Goal: Transaction & Acquisition: Purchase product/service

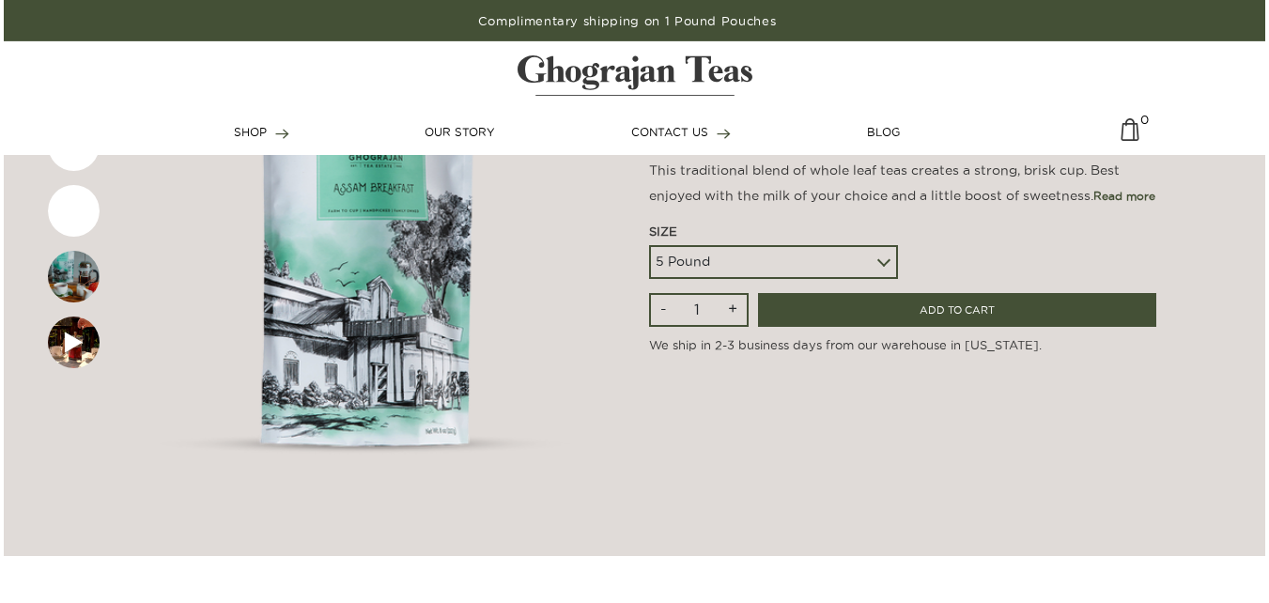
scroll to position [258, 0]
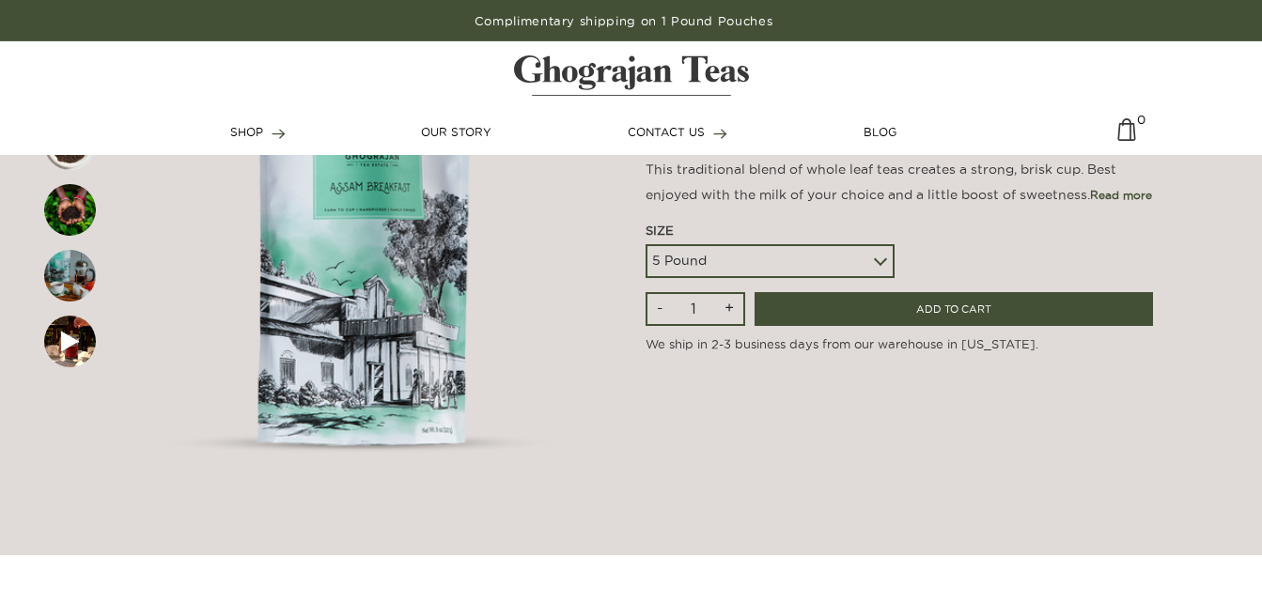
click at [878, 260] on div "5 Pound 10 Pound Paper Sack (68 lbs) Pallet - 20 Paper Sacks - 1364 lbs" at bounding box center [769, 261] width 249 height 34
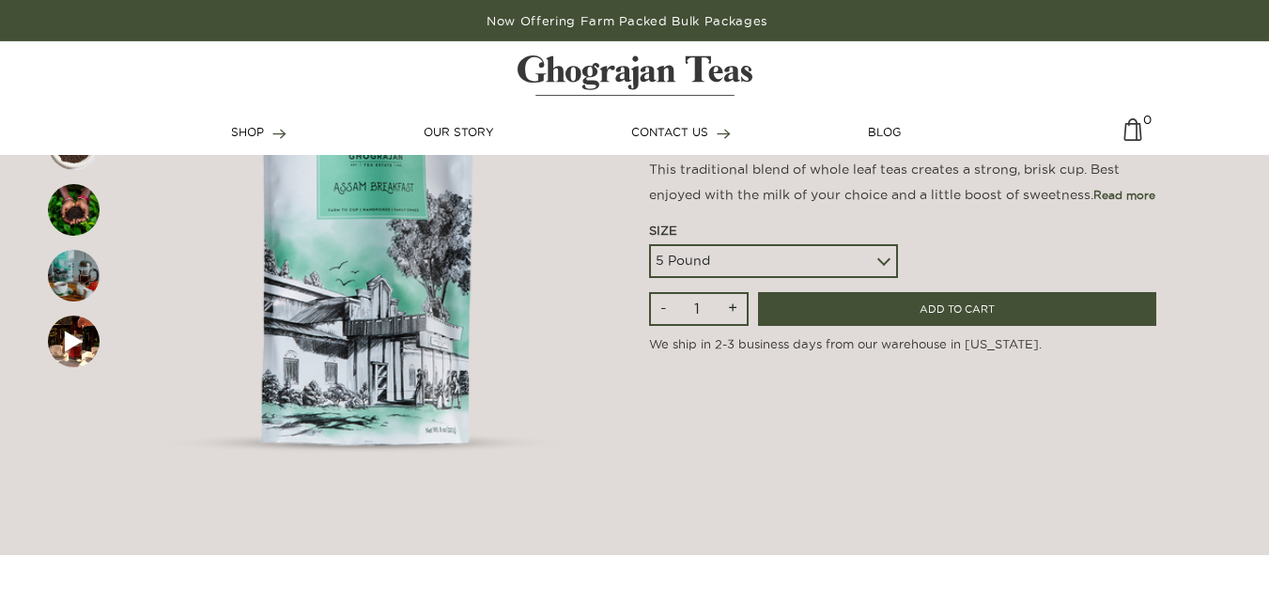
click at [878, 260] on div "5 Pound 10 Pound Paper Sack (68 lbs) Pallet - 20 Paper Sacks - 1364 lbs" at bounding box center [773, 261] width 249 height 34
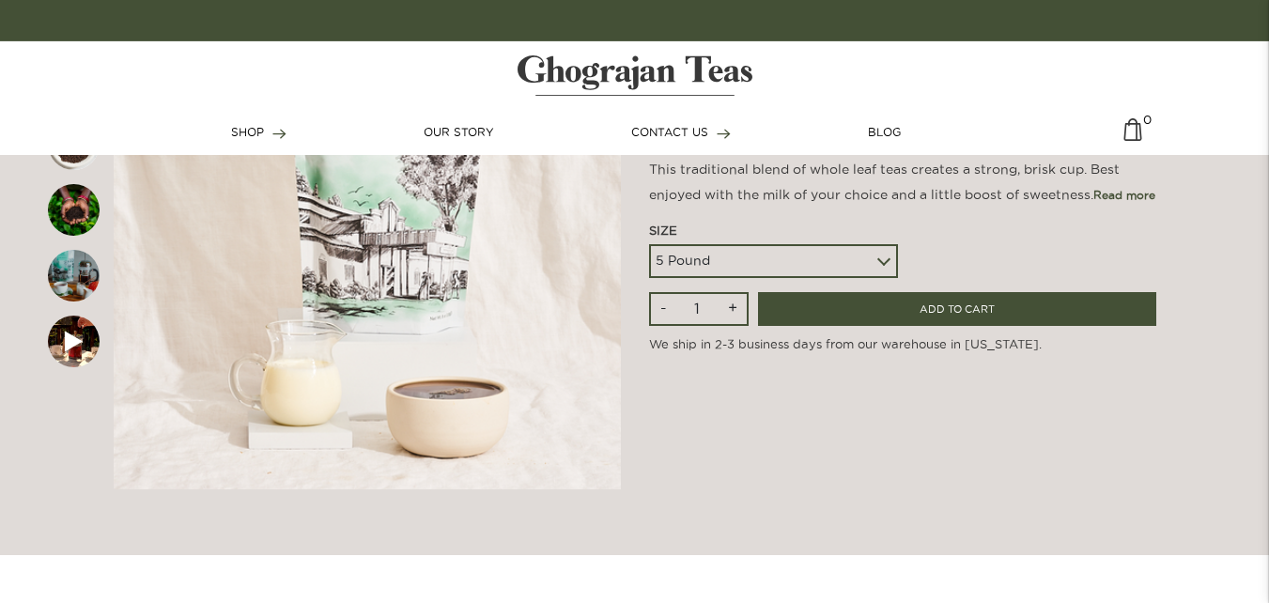
click at [878, 260] on div "5 Pound 10 Pound Paper Sack (68 lbs) Pallet - 20 Paper Sacks - 1364 lbs" at bounding box center [773, 261] width 249 height 34
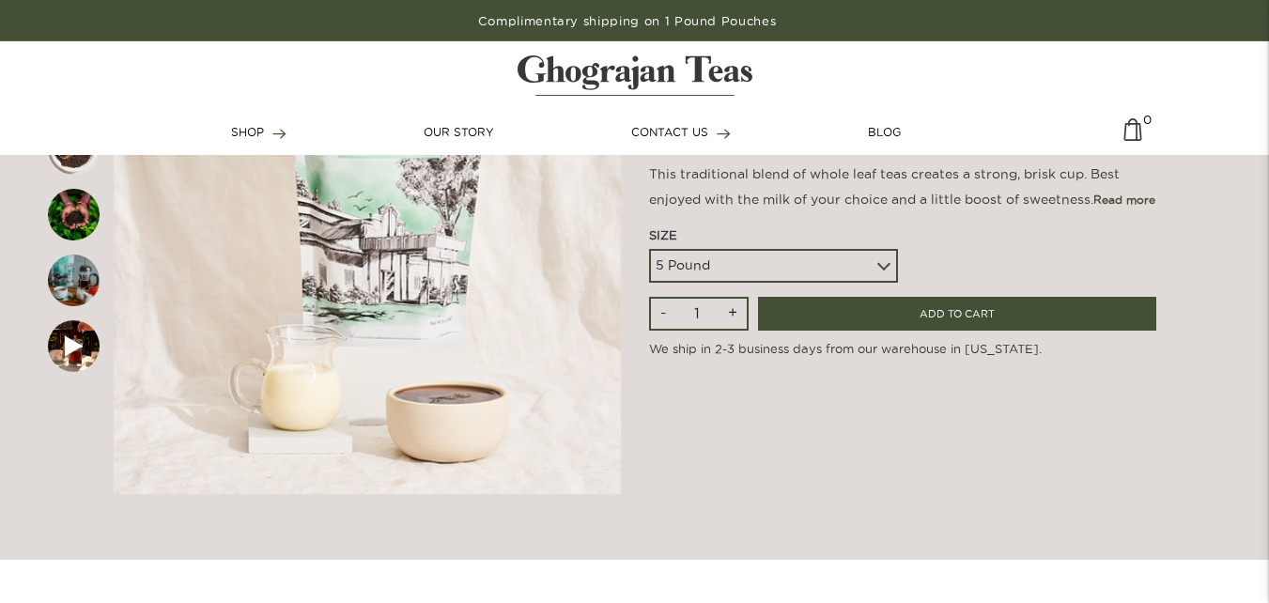
scroll to position [253, 0]
click at [883, 262] on div "5 Pound 10 Pound Paper Sack (68 lbs) Pallet - 20 Paper Sacks - 1364 lbs" at bounding box center [773, 267] width 249 height 34
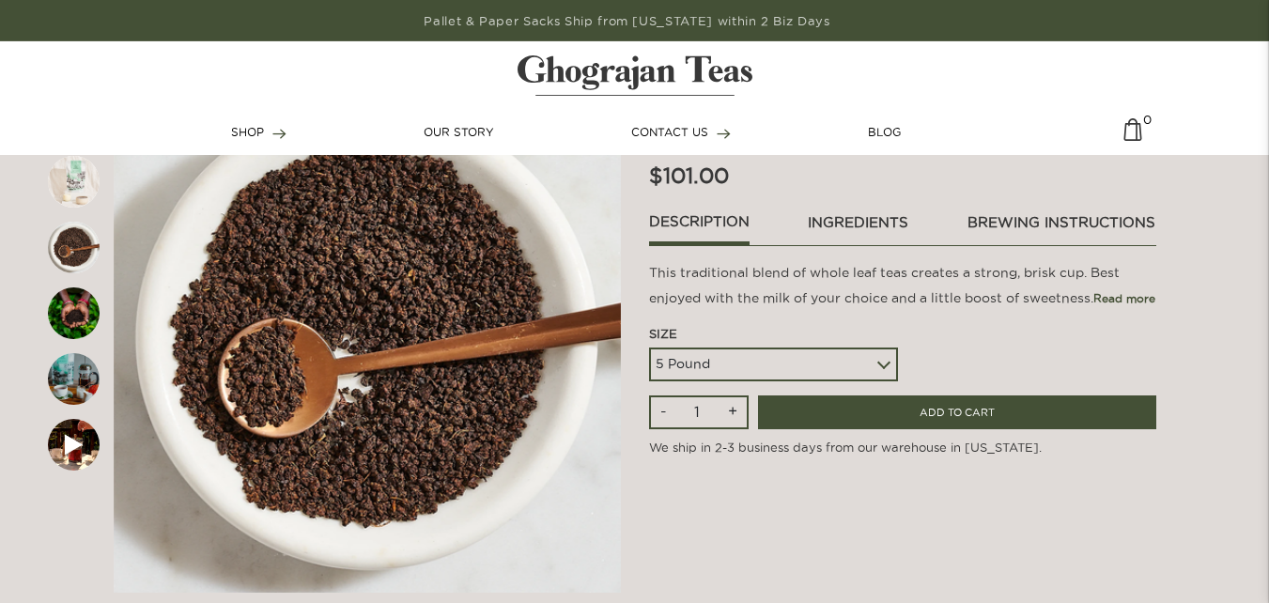
scroll to position [154, 0]
click at [884, 363] on div "5 Pound 10 Pound Paper Sack (68 lbs) Pallet - 20 Paper Sacks - 1364 lbs" at bounding box center [773, 366] width 249 height 34
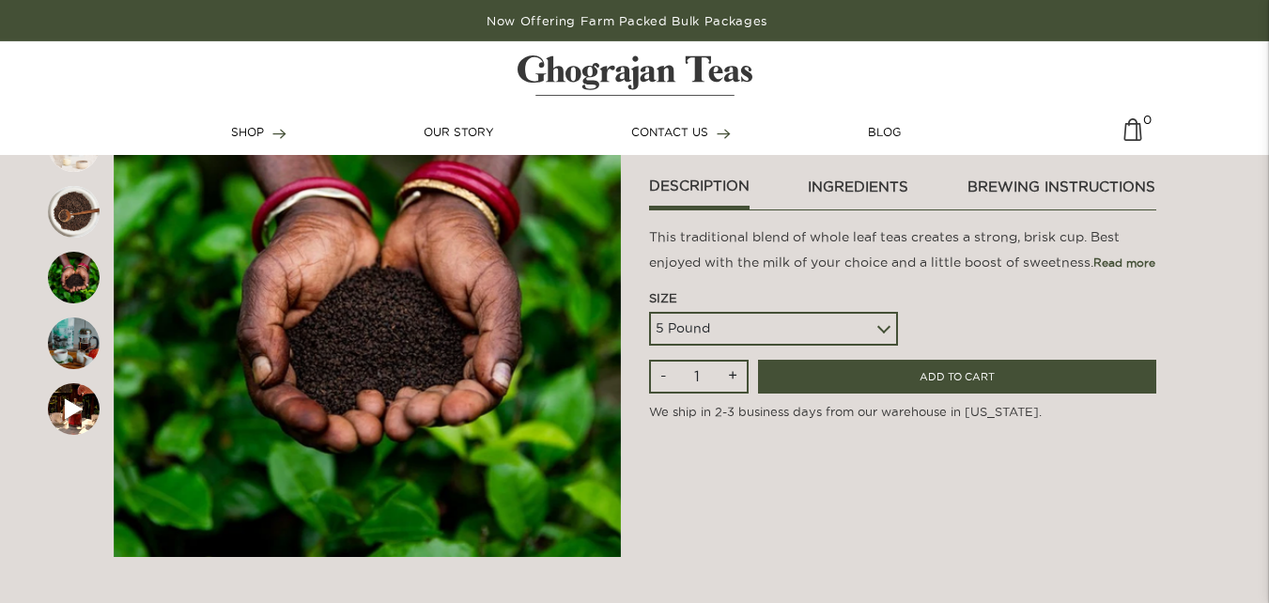
scroll to position [193, 0]
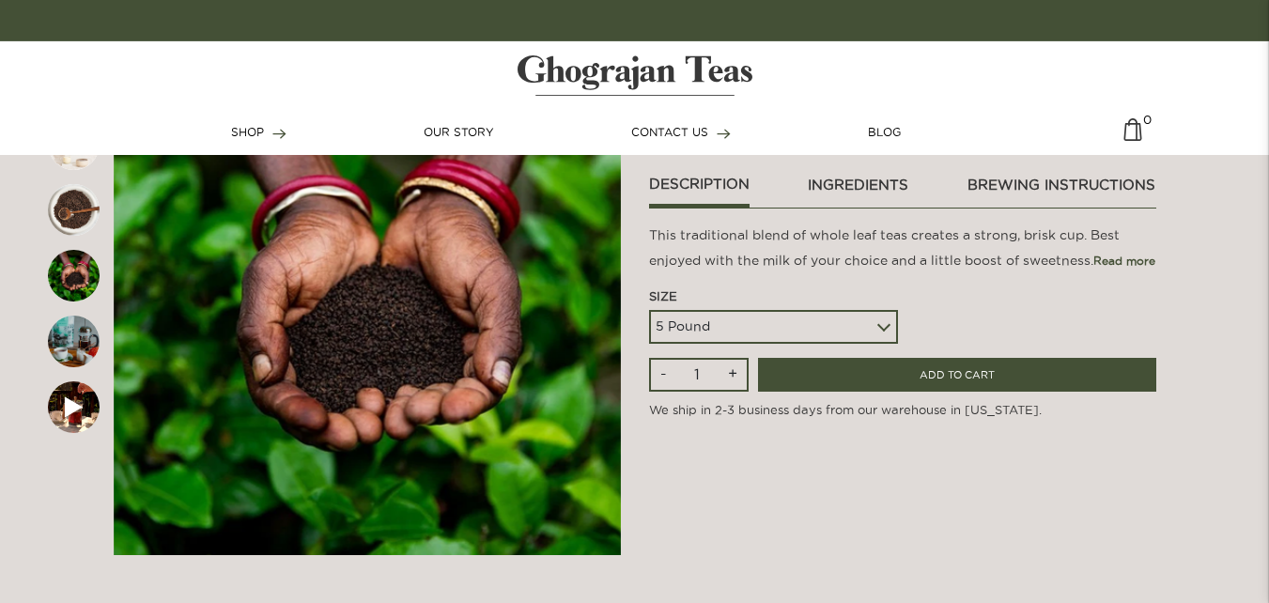
click at [878, 322] on div "5 Pound 10 Pound Paper Sack (68 lbs) Pallet - 20 Paper Sacks - 1364 lbs" at bounding box center [773, 327] width 249 height 34
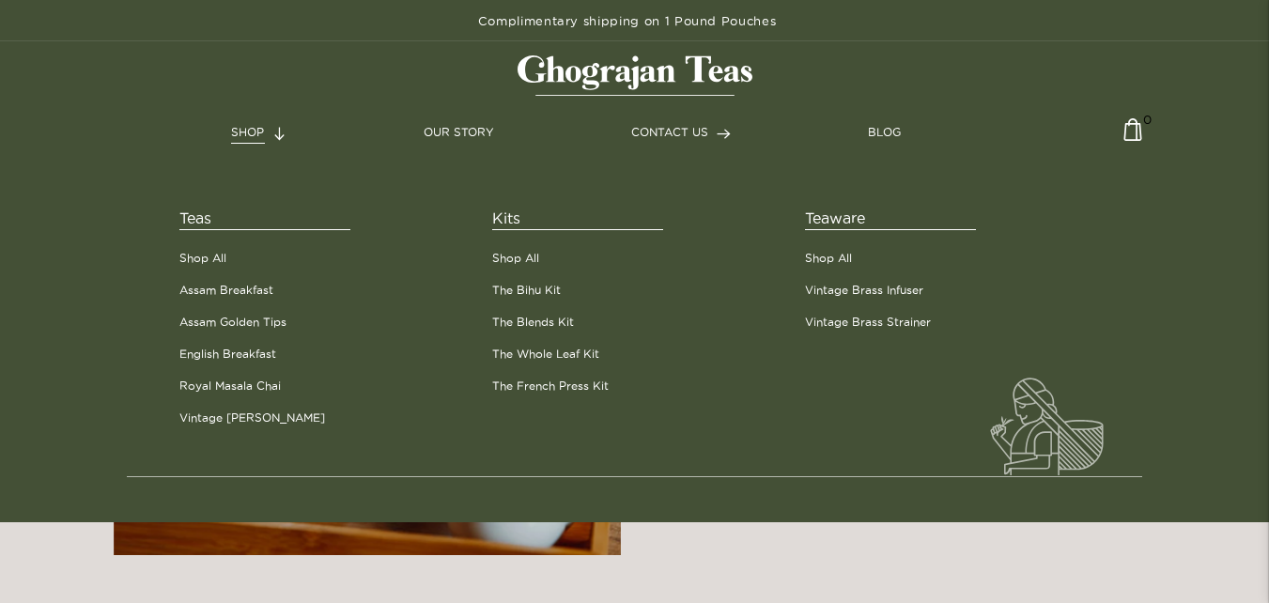
click at [249, 132] on span "SHOP" at bounding box center [247, 132] width 33 height 12
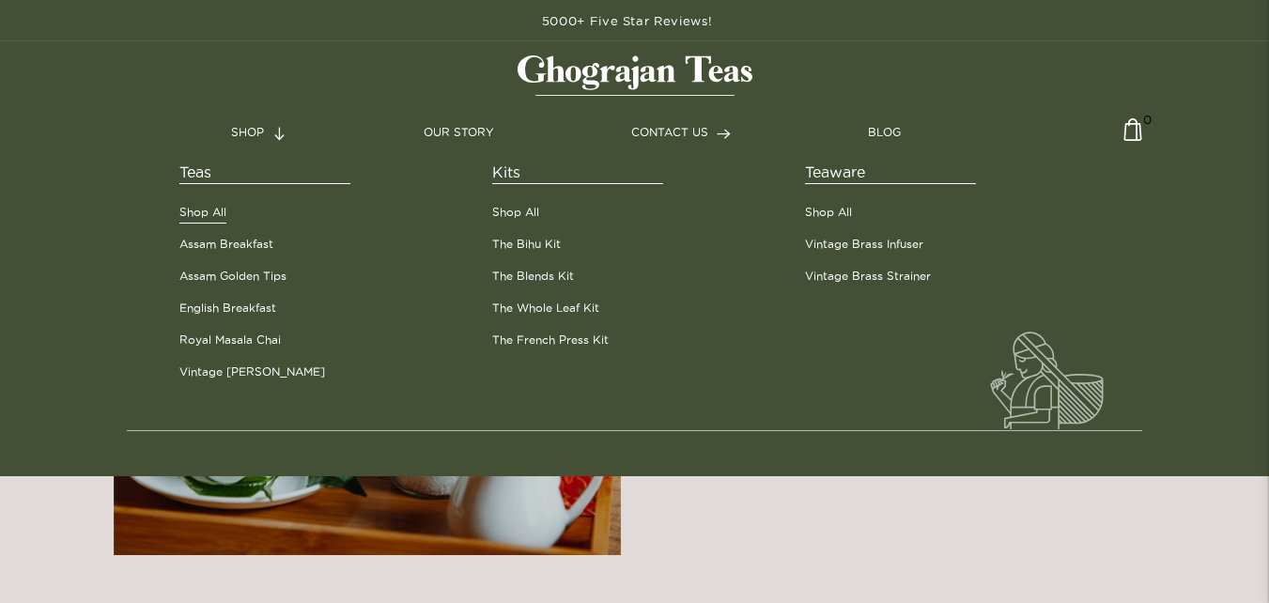
click at [201, 207] on link "Shop All" at bounding box center [202, 212] width 47 height 17
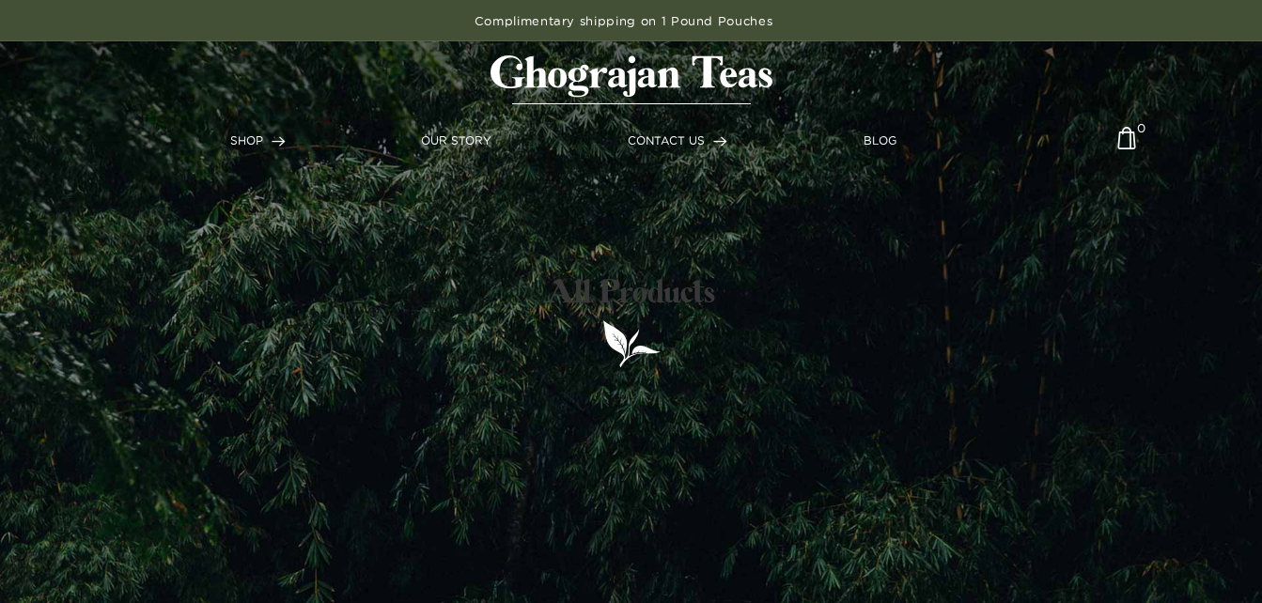
click at [764, 418] on div "All Products" at bounding box center [631, 301] width 730 height 603
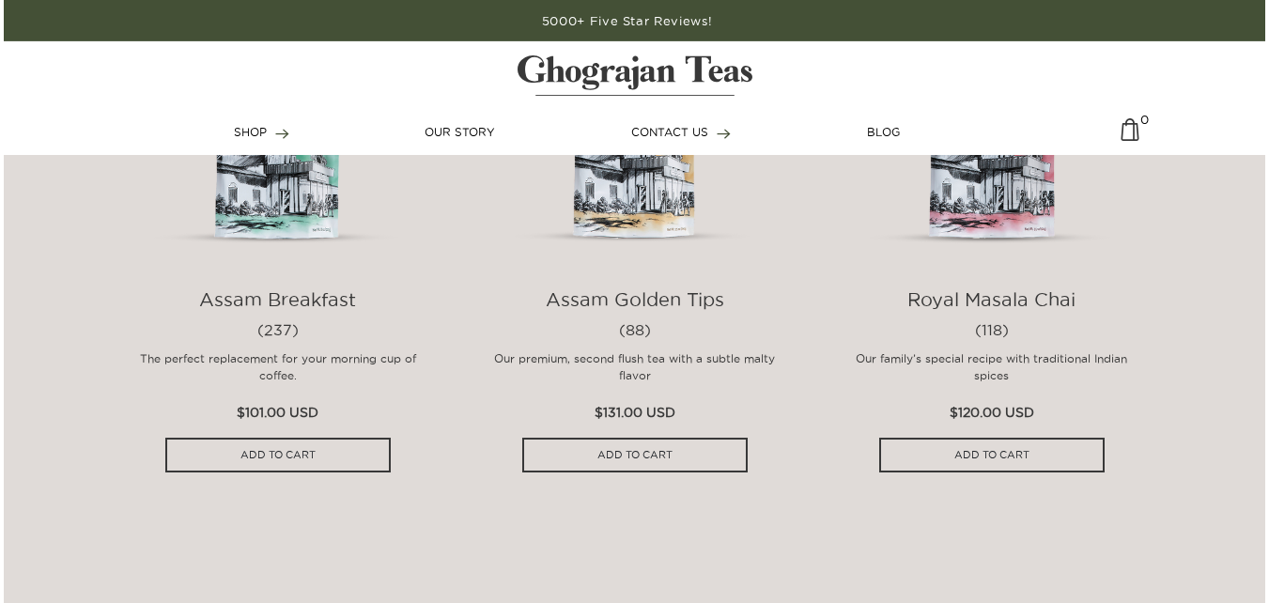
scroll to position [906, 0]
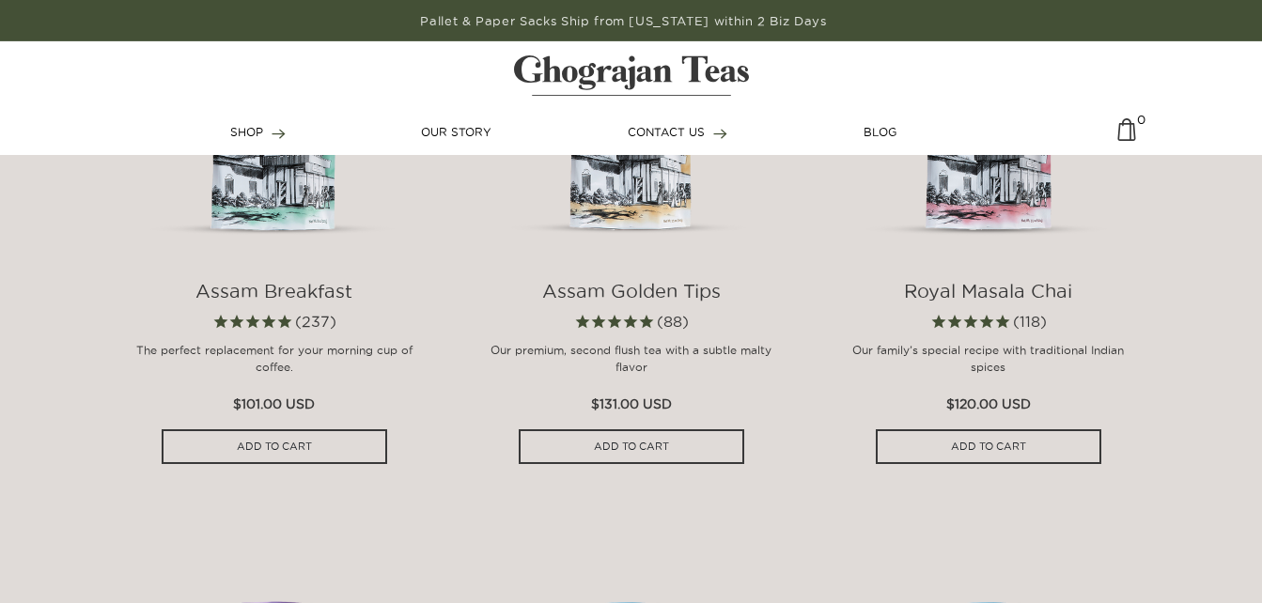
click at [285, 179] on img at bounding box center [274, 106] width 301 height 301
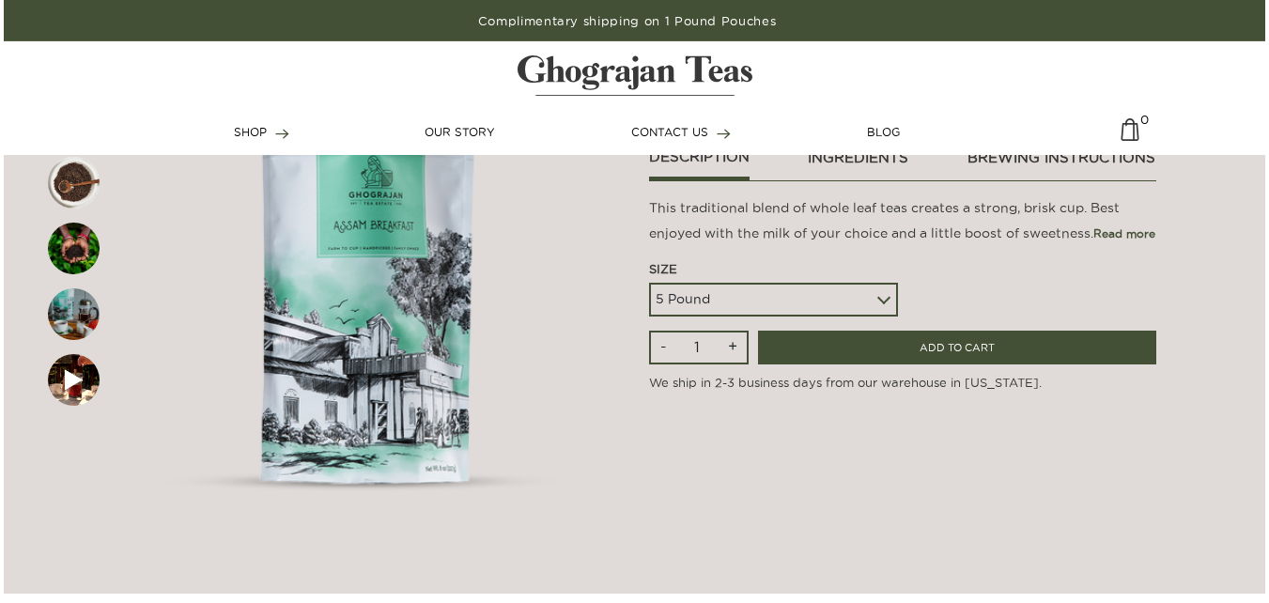
scroll to position [222, 0]
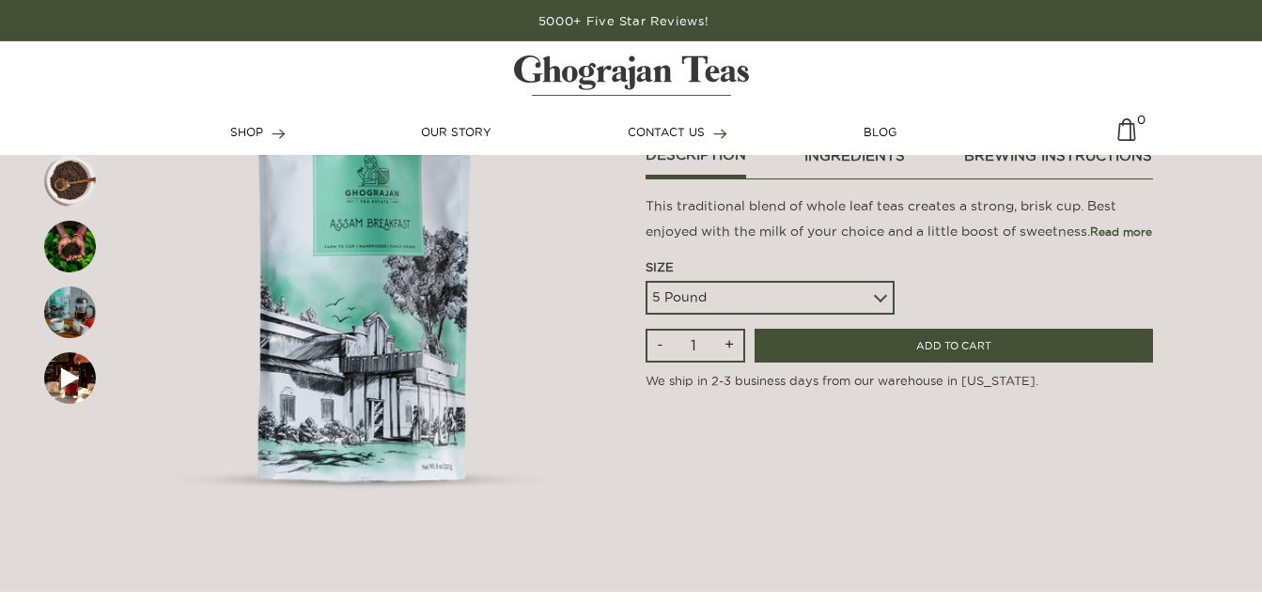
drag, startPoint x: 754, startPoint y: 308, endPoint x: 778, endPoint y: 300, distance: 25.9
click at [754, 308] on select "5 Pound 10 Pound Paper Sack (68 lbs) Pallet - 20 Paper Sacks - 1364 lbs" at bounding box center [769, 298] width 249 height 34
click at [778, 300] on select "5 Pound 10 Pound Paper Sack (68 lbs) Pallet - 20 Paper Sacks - 1364 lbs" at bounding box center [769, 298] width 249 height 34
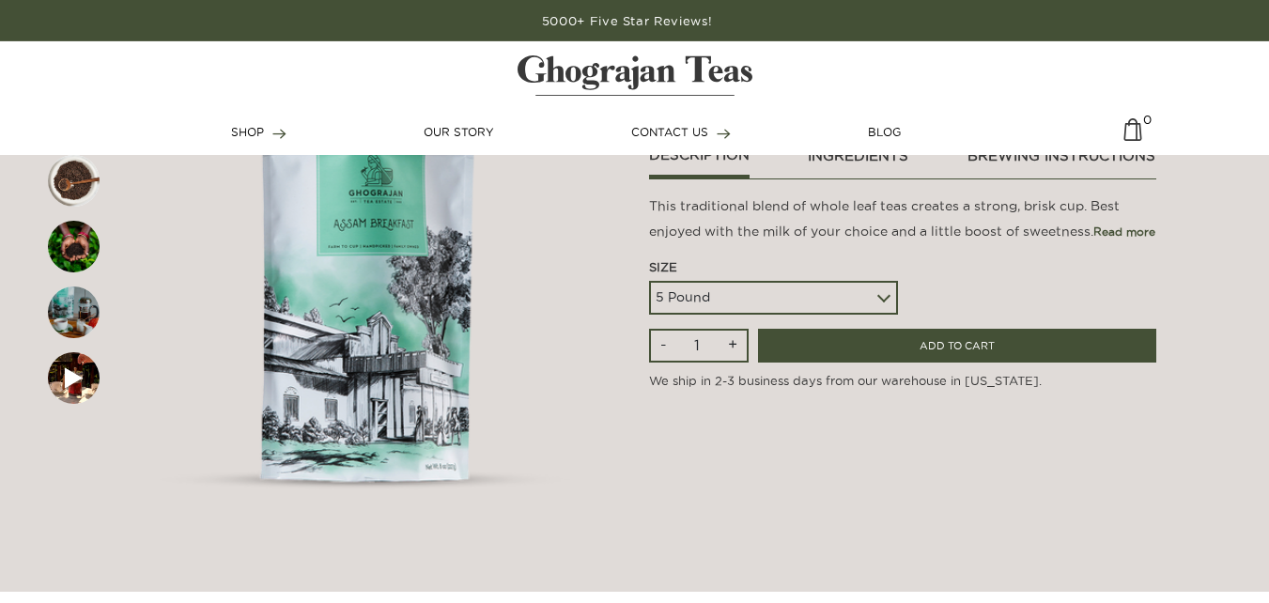
click at [778, 300] on select "5 Pound 10 Pound Paper Sack (68 lbs) Pallet - 20 Paper Sacks - 1364 lbs" at bounding box center [773, 298] width 249 height 34
select select
click at [649, 281] on select "5 Pound 10 Pound Paper Sack (68 lbs) Pallet - 20 Paper Sacks - 1364 lbs" at bounding box center [773, 298] width 249 height 34
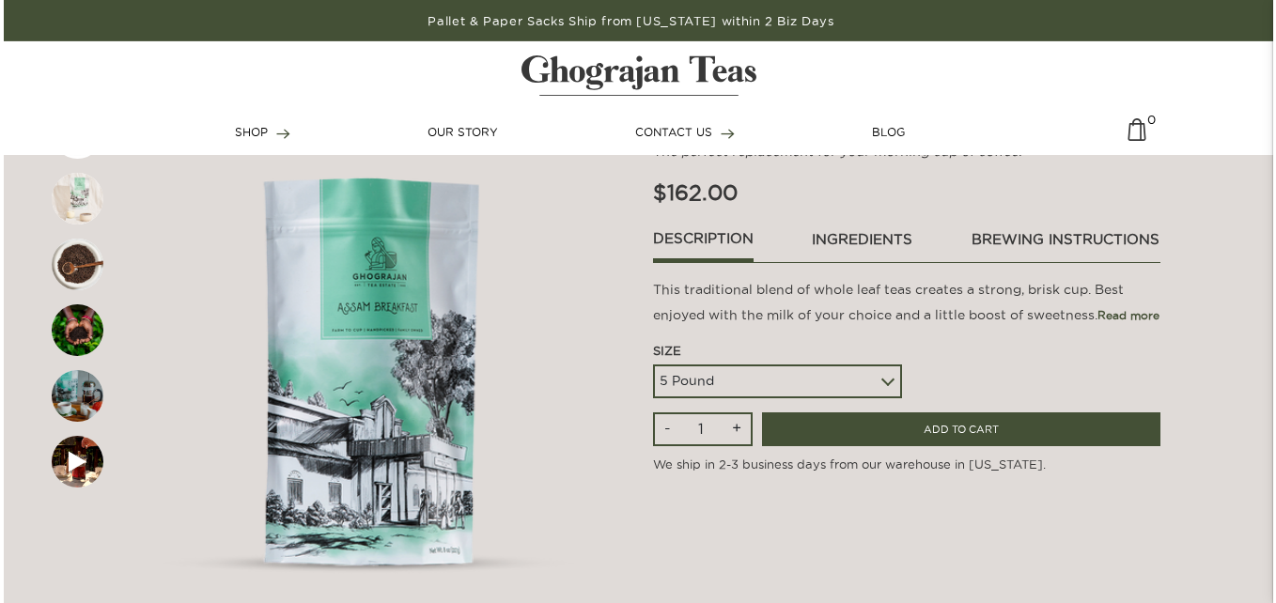
scroll to position [137, 0]
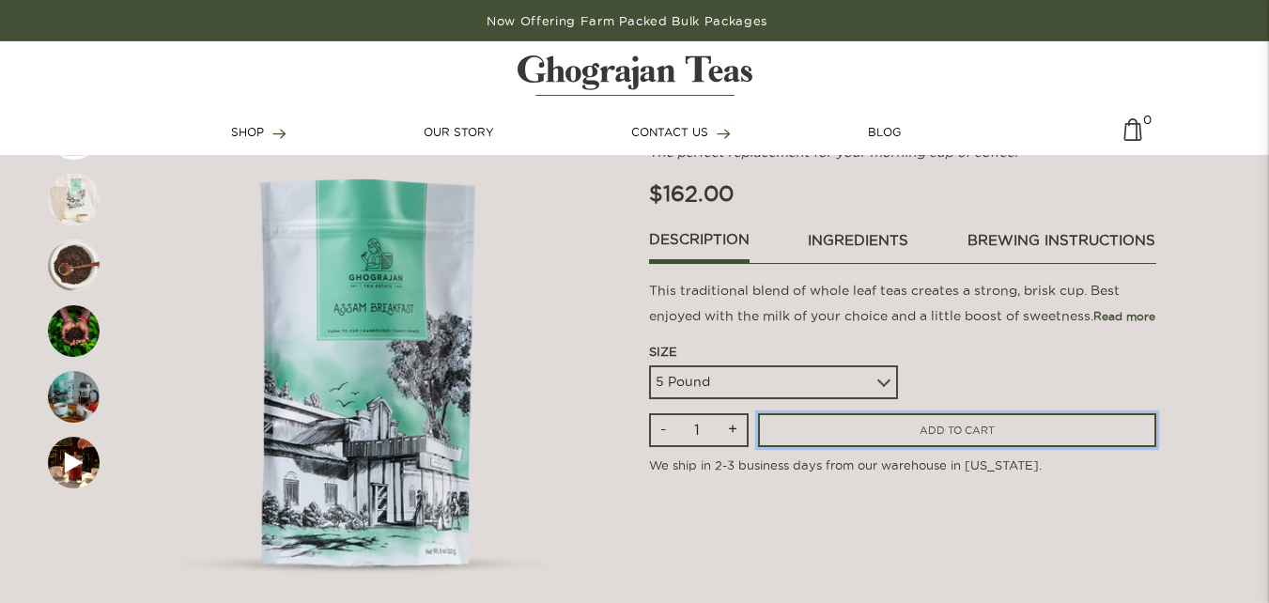
click at [858, 422] on input "ADD TO CART" at bounding box center [957, 430] width 398 height 35
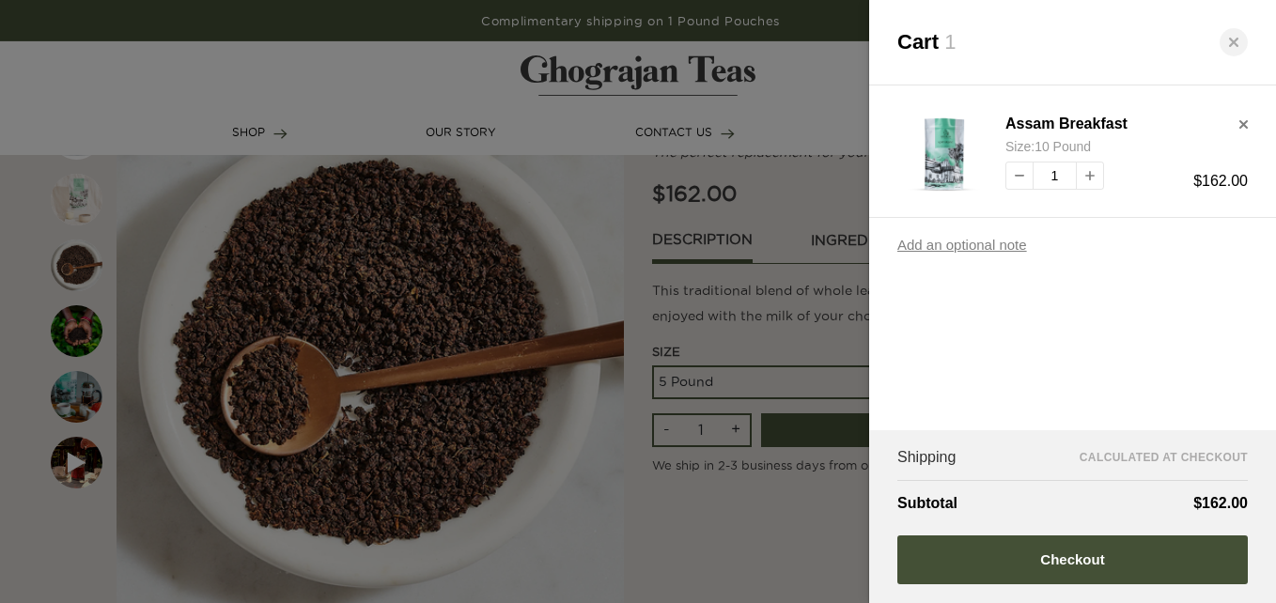
click at [1039, 404] on div "Cart 1 Assam Breakfast Size : 10 Pound 1 $162.00 Add an optional note Shipping …" at bounding box center [1072, 301] width 407 height 603
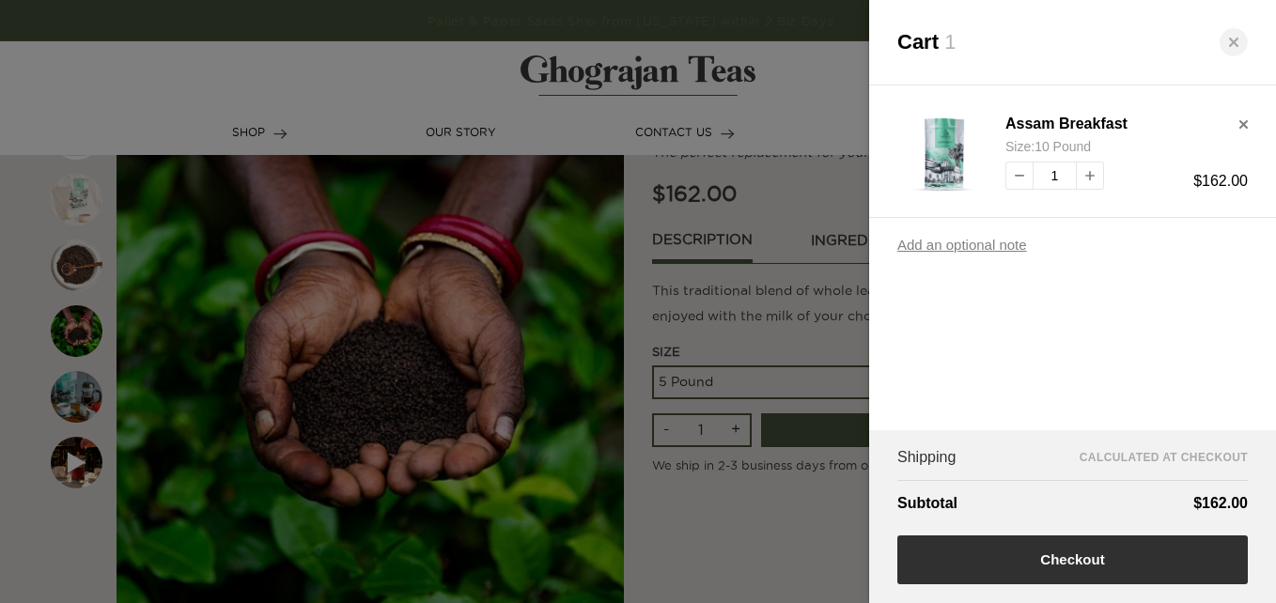
click at [1036, 561] on button "Checkout" at bounding box center [1072, 560] width 350 height 49
